Goal: Communication & Community: Answer question/provide support

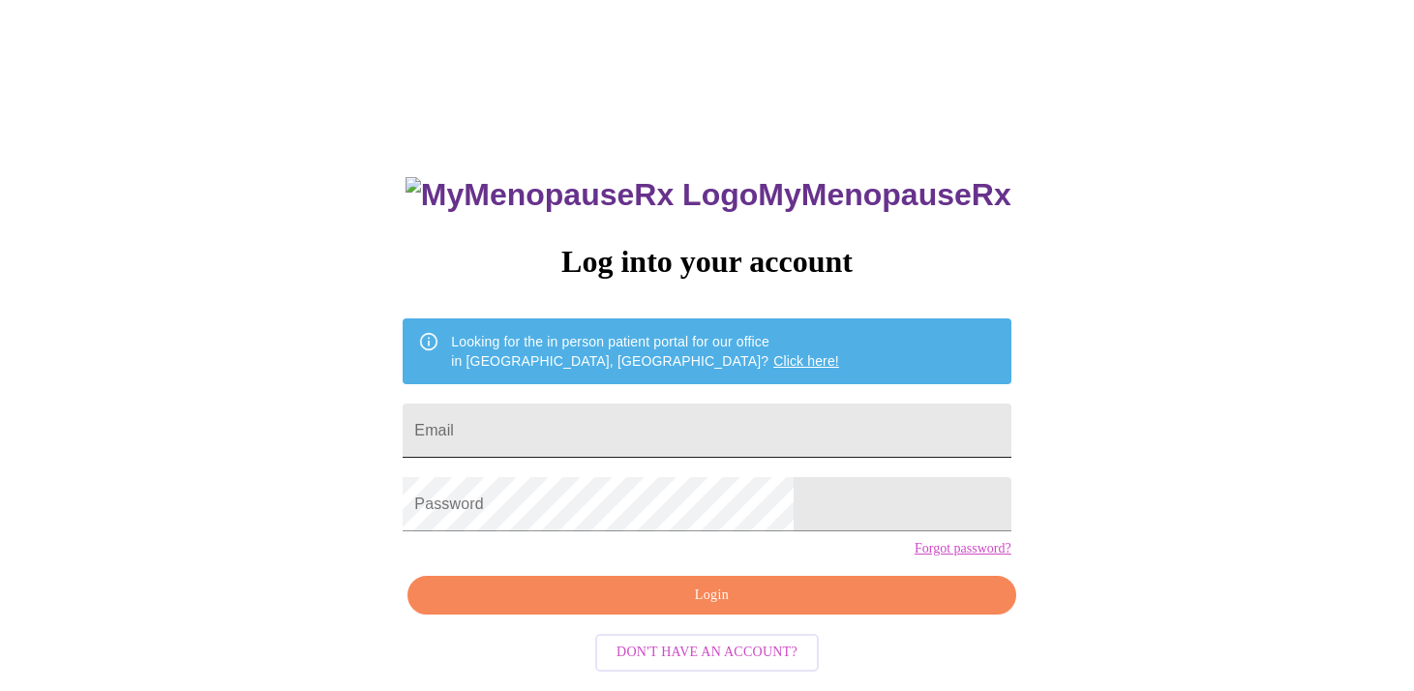
click at [762, 434] on input "Email" at bounding box center [707, 431] width 608 height 54
type input "[EMAIL_ADDRESS][DOMAIN_NAME]"
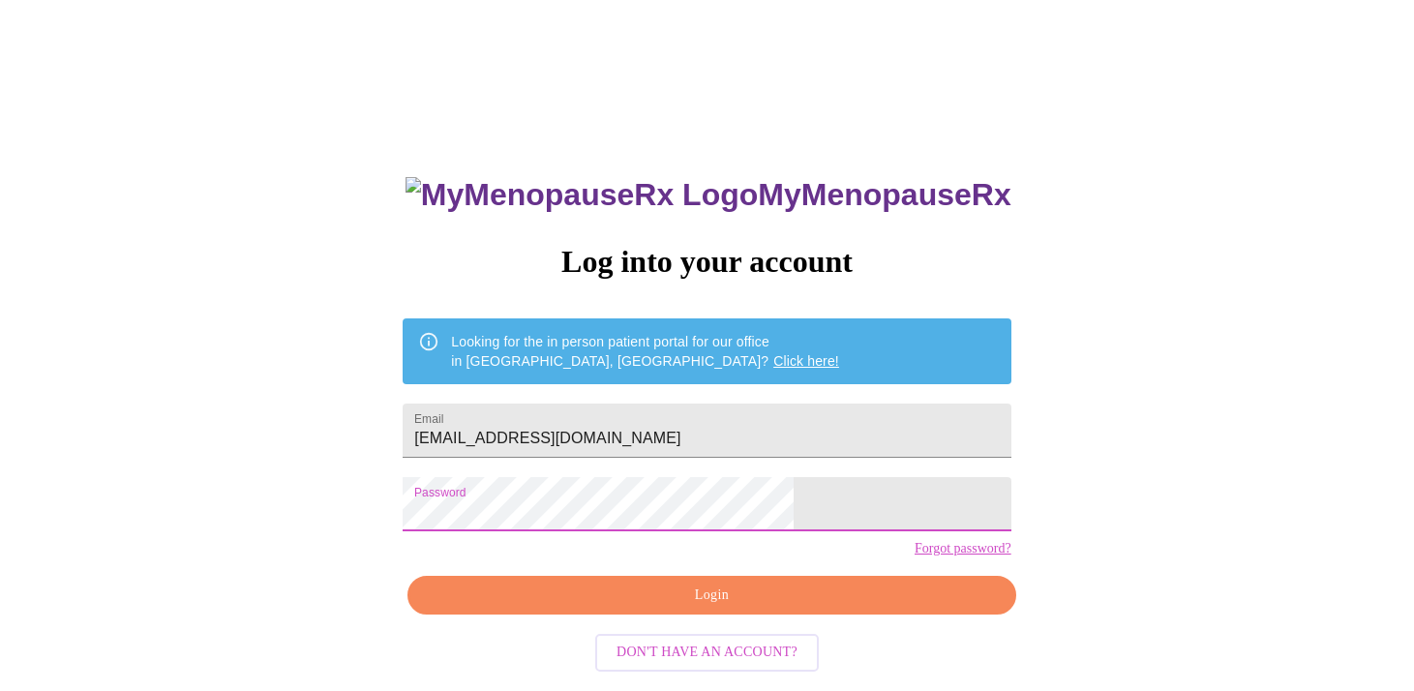
click at [695, 608] on span "Login" at bounding box center [711, 595] width 563 height 24
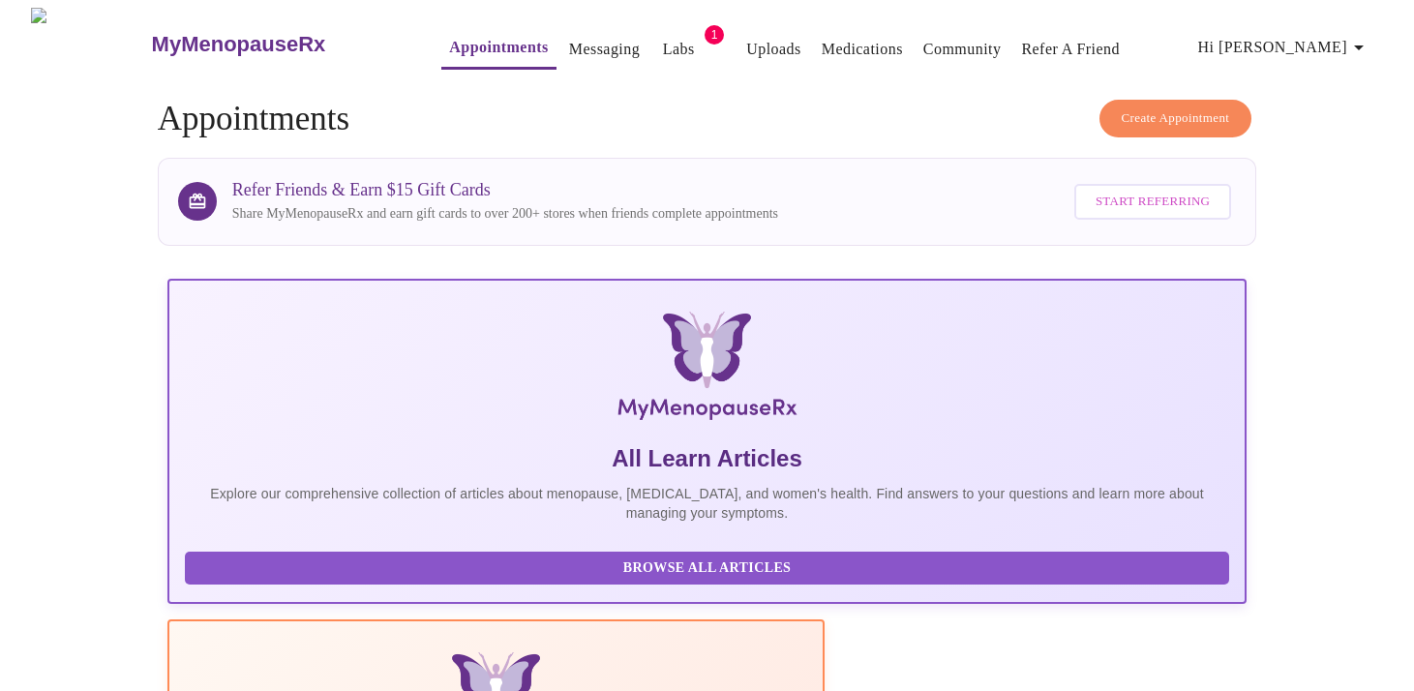
click at [569, 41] on link "Messaging" at bounding box center [604, 49] width 71 height 27
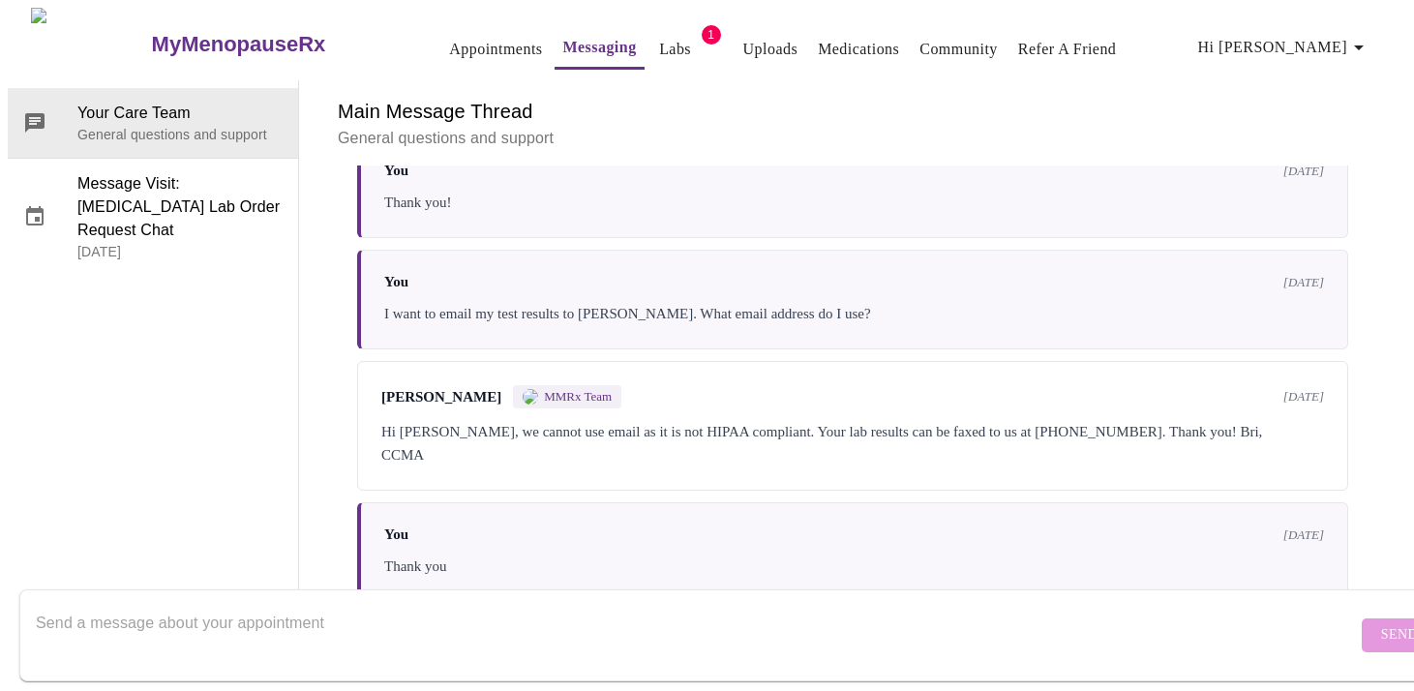
scroll to position [1054, 0]
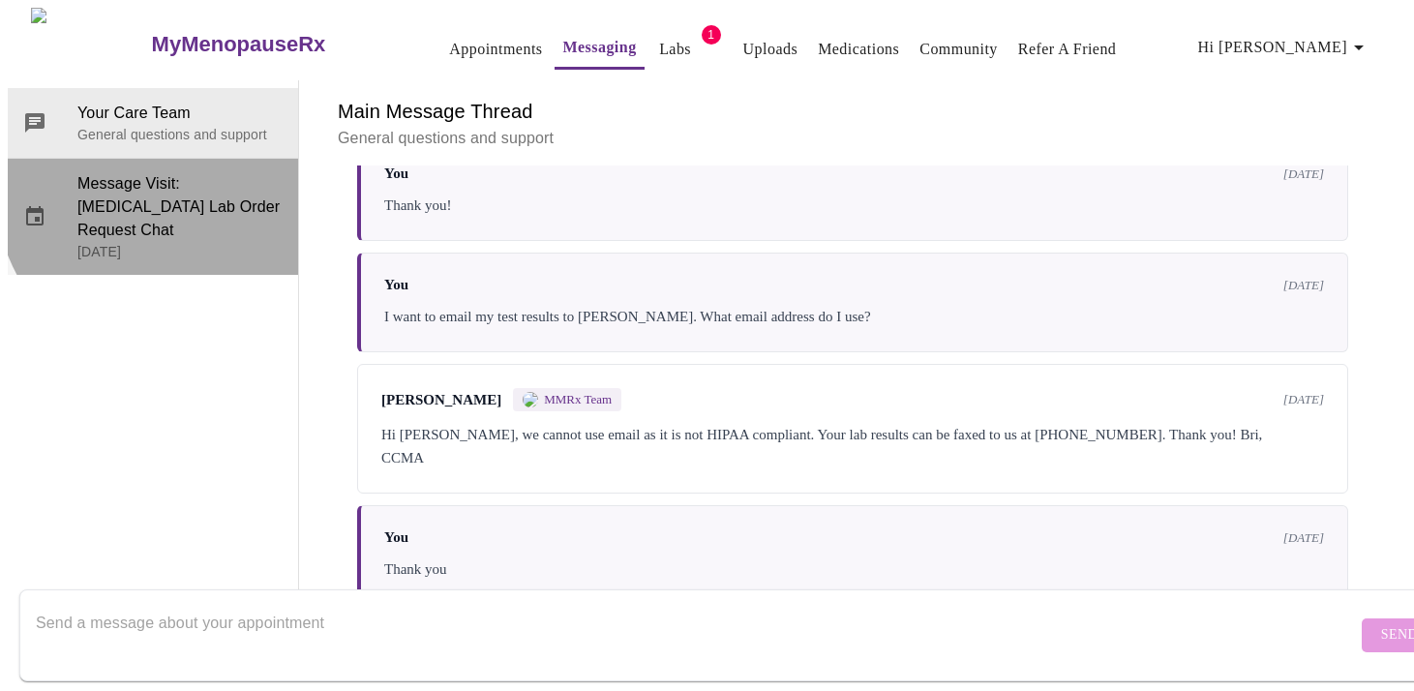
click at [162, 172] on span "Message Visit: [MEDICAL_DATA] Lab Order Request Chat" at bounding box center [179, 207] width 205 height 70
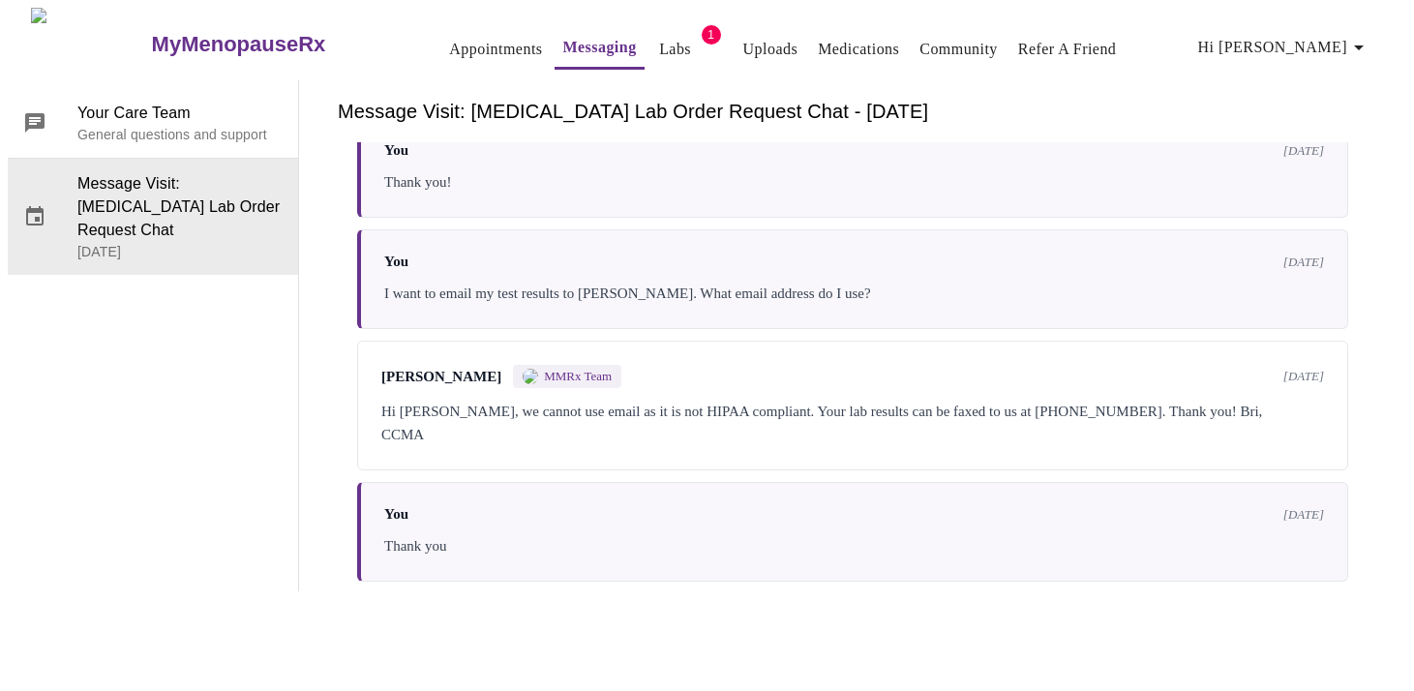
scroll to position [0, 0]
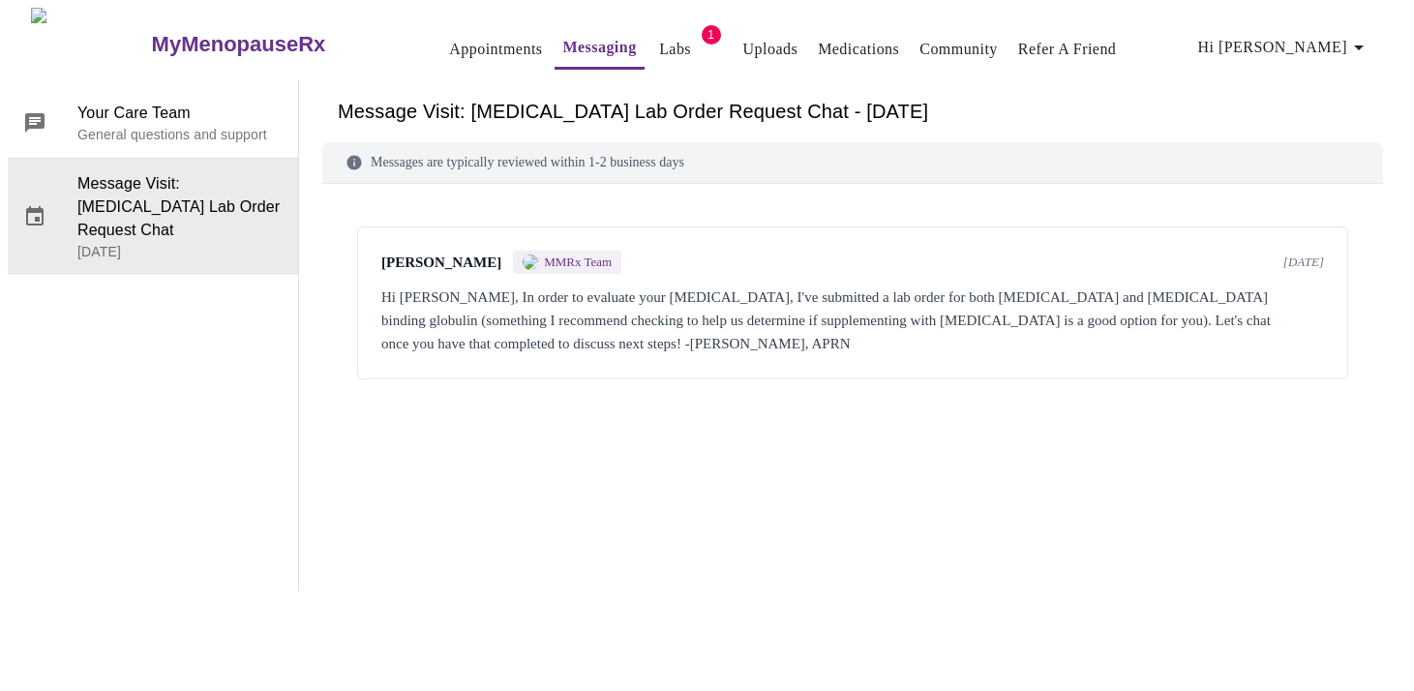
click at [443, 254] on span "[PERSON_NAME]" at bounding box center [441, 262] width 120 height 16
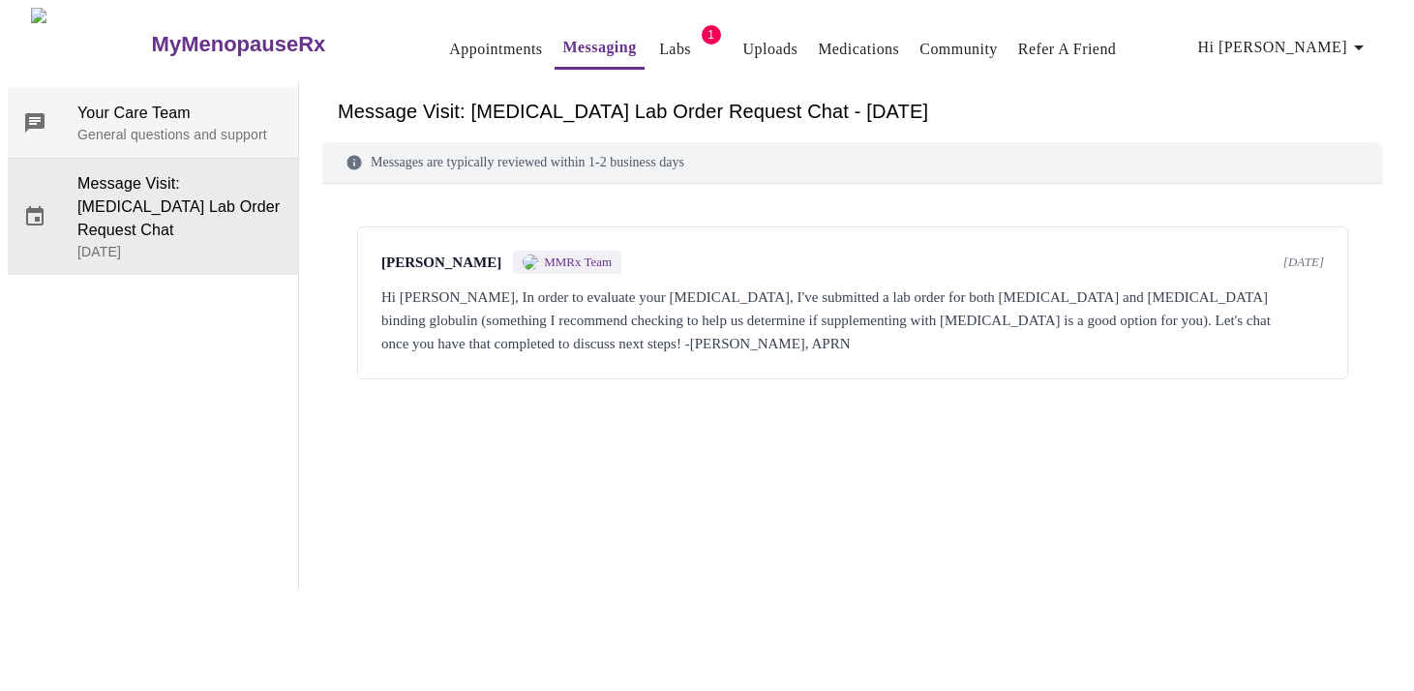
click at [155, 102] on span "Your Care Team" at bounding box center [179, 113] width 205 height 23
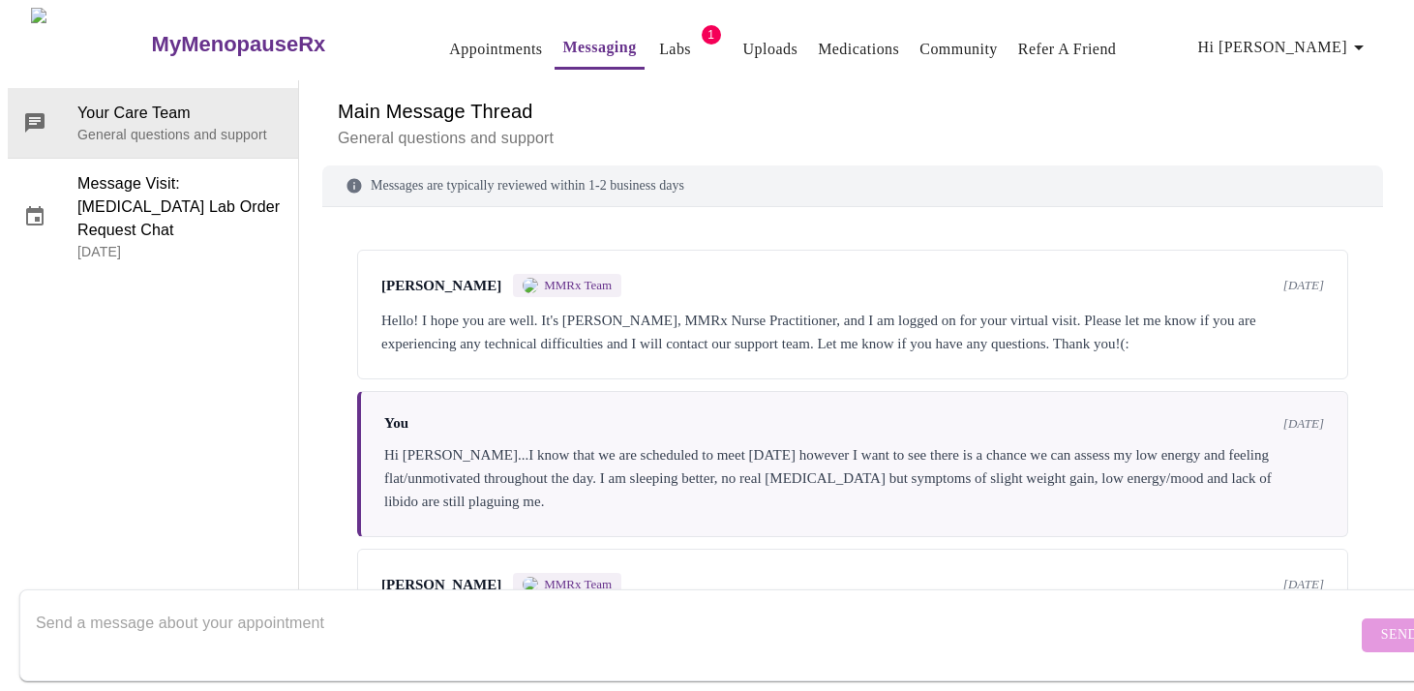
click at [169, 607] on textarea "Send a message about your appointment" at bounding box center [696, 635] width 1321 height 62
type textarea "j"
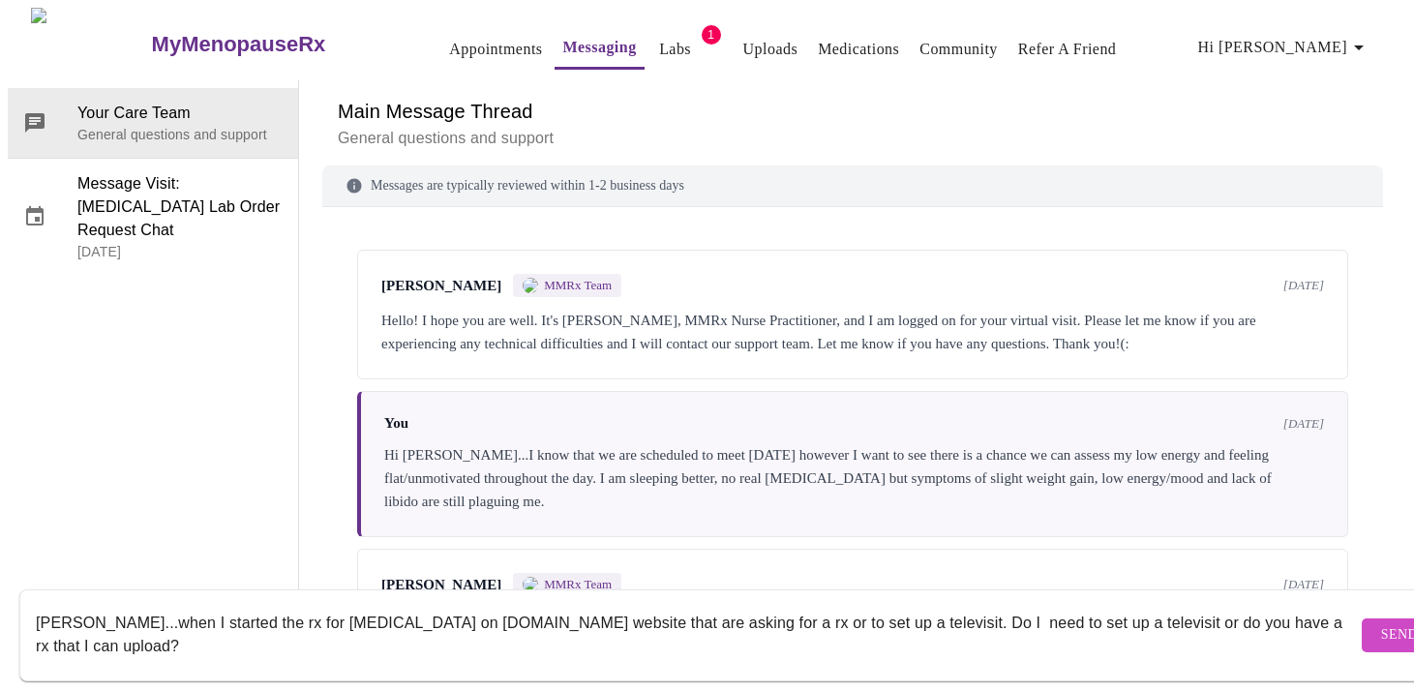
type textarea "[PERSON_NAME]...when I started the rx for [MEDICAL_DATA] on [DOMAIN_NAME] websi…"
click at [1381, 627] on span "Send" at bounding box center [1399, 635] width 37 height 24
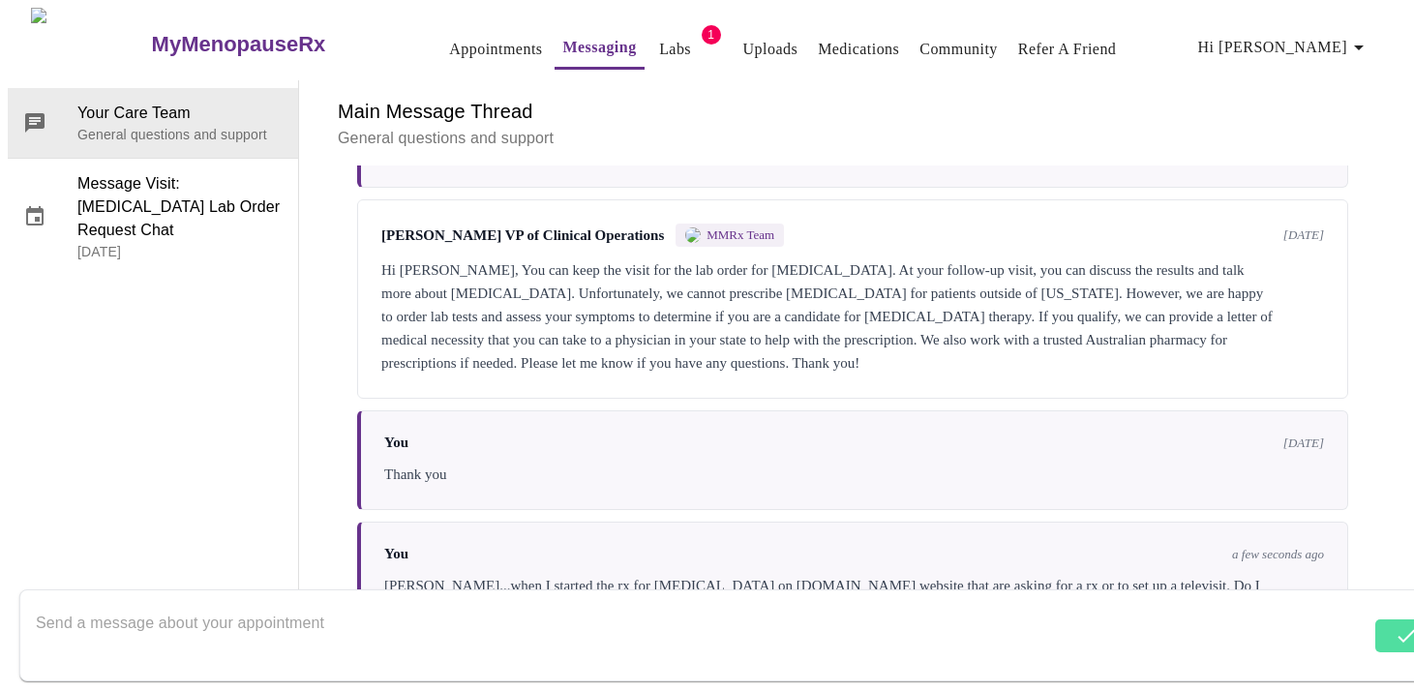
scroll to position [1851, 0]
